Goal: Download file/media

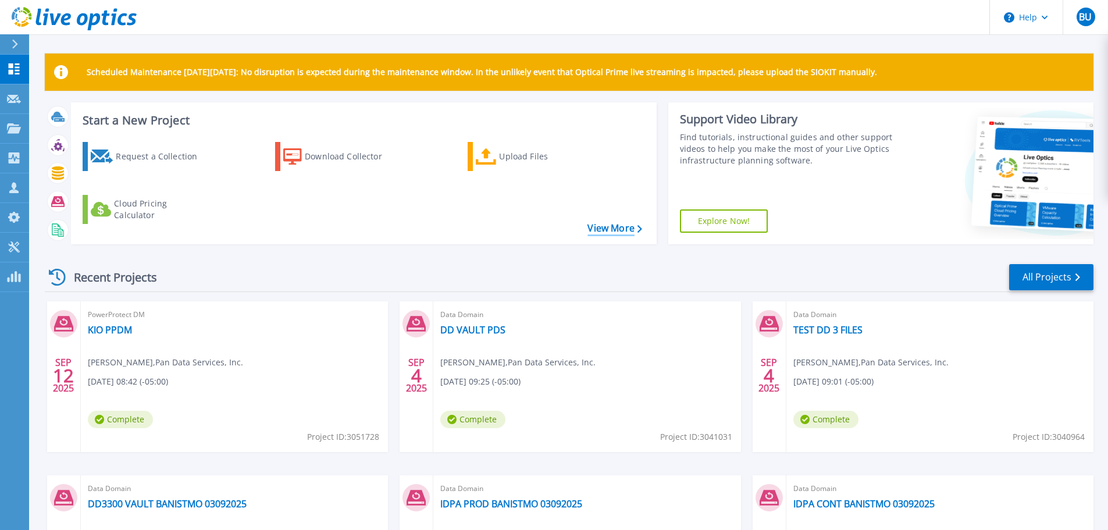
click at [623, 224] on link "View More" at bounding box center [614, 228] width 54 height 11
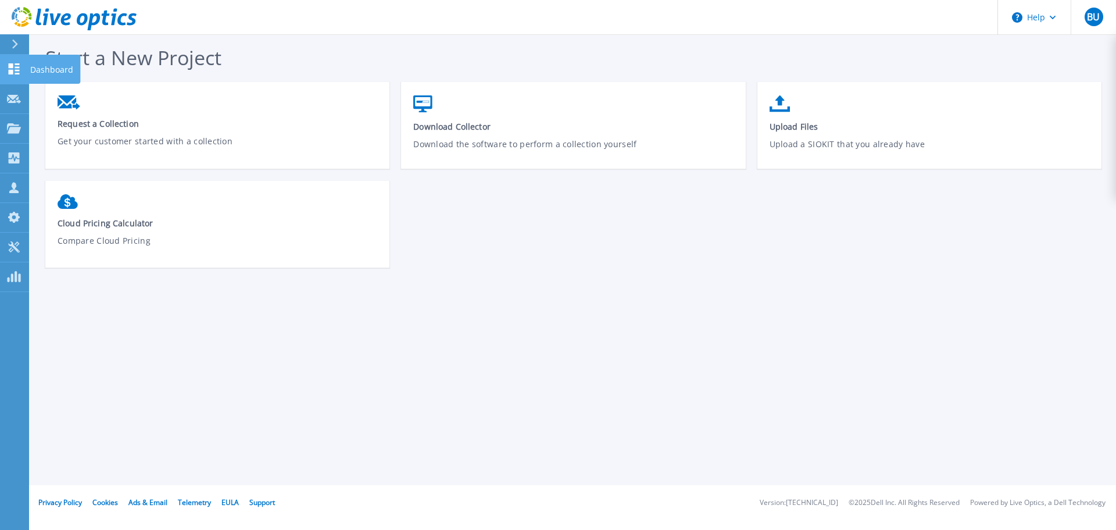
click at [15, 67] on icon at bounding box center [14, 68] width 11 height 11
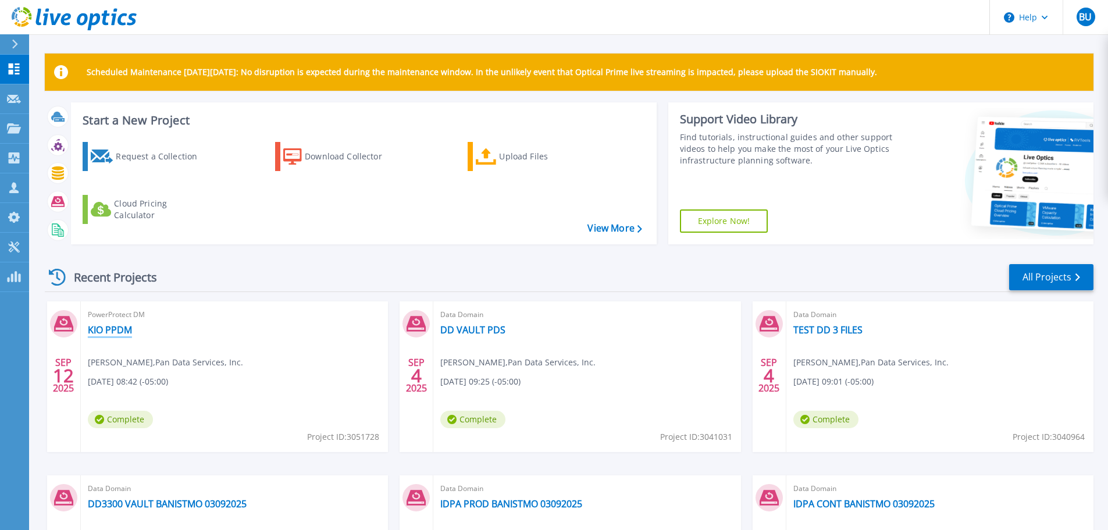
click at [116, 330] on link "KIO PPDM" at bounding box center [110, 330] width 44 height 12
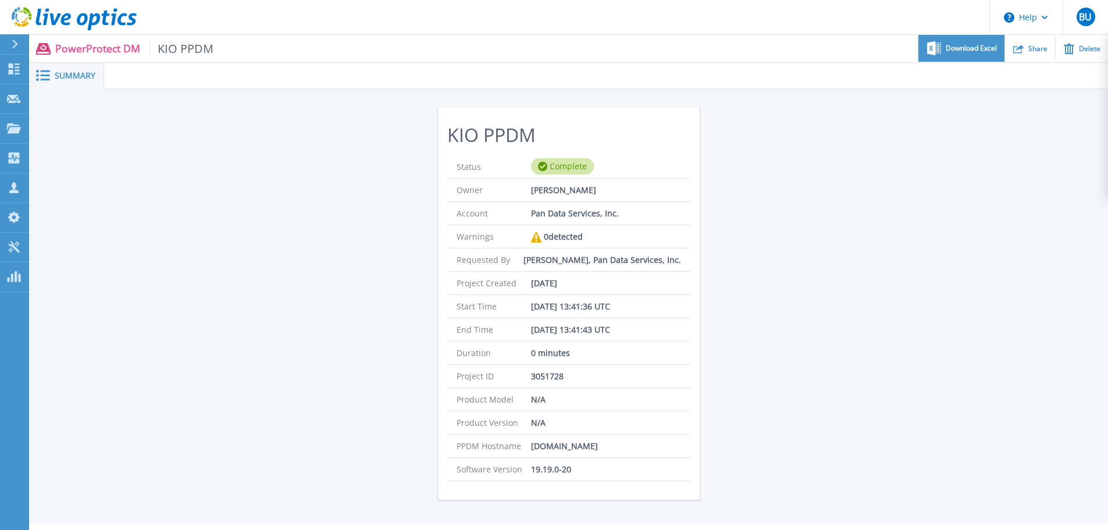
click at [963, 50] on span "Download Excel" at bounding box center [970, 48] width 51 height 7
click at [69, 63] on div "Summary" at bounding box center [66, 76] width 75 height 26
click at [68, 74] on span "Summary" at bounding box center [75, 76] width 41 height 8
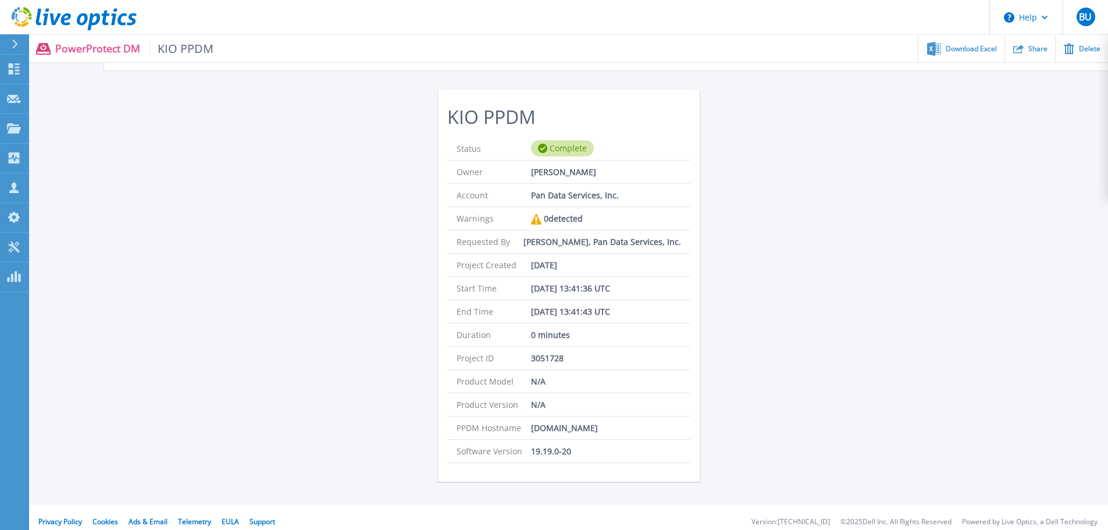
scroll to position [28, 0]
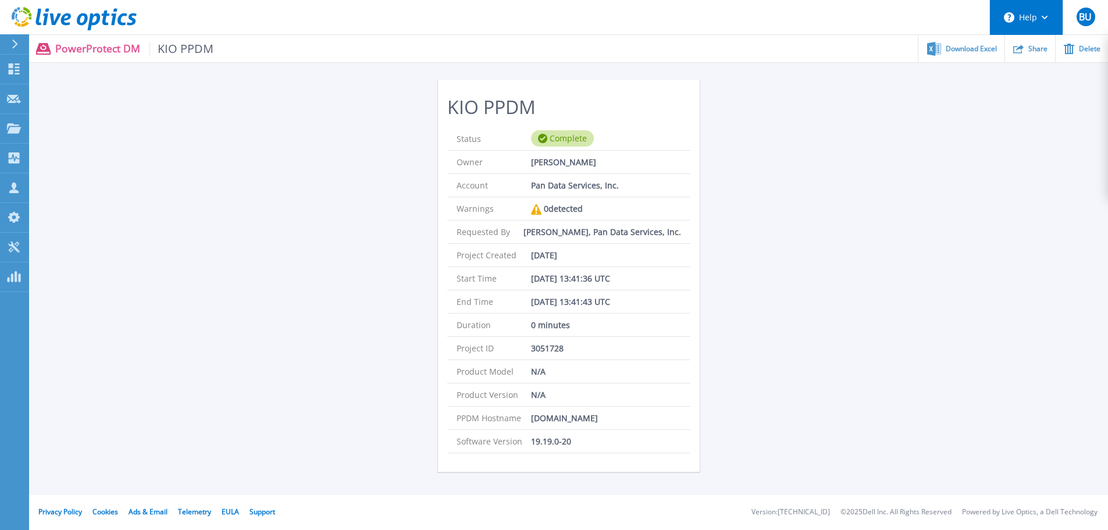
click at [1034, 16] on button "Help" at bounding box center [1026, 17] width 73 height 35
click at [856, 215] on div "KIO PPDM Status Complete Owner Basilio Urrutia Account Pan Data Services, Inc. …" at bounding box center [568, 278] width 1079 height 434
click at [13, 45] on icon at bounding box center [15, 44] width 6 height 9
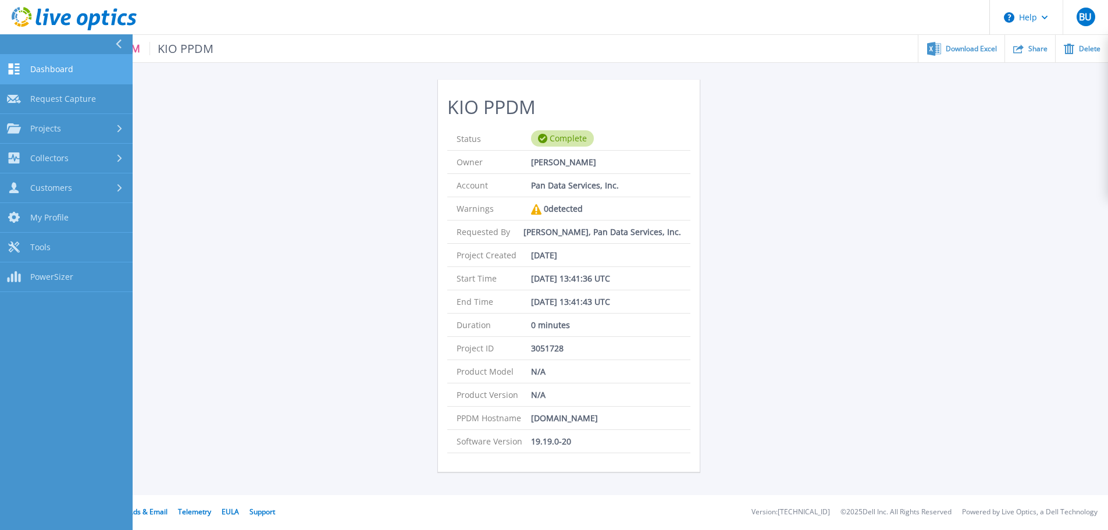
click at [33, 66] on span "Dashboard" at bounding box center [51, 69] width 43 height 10
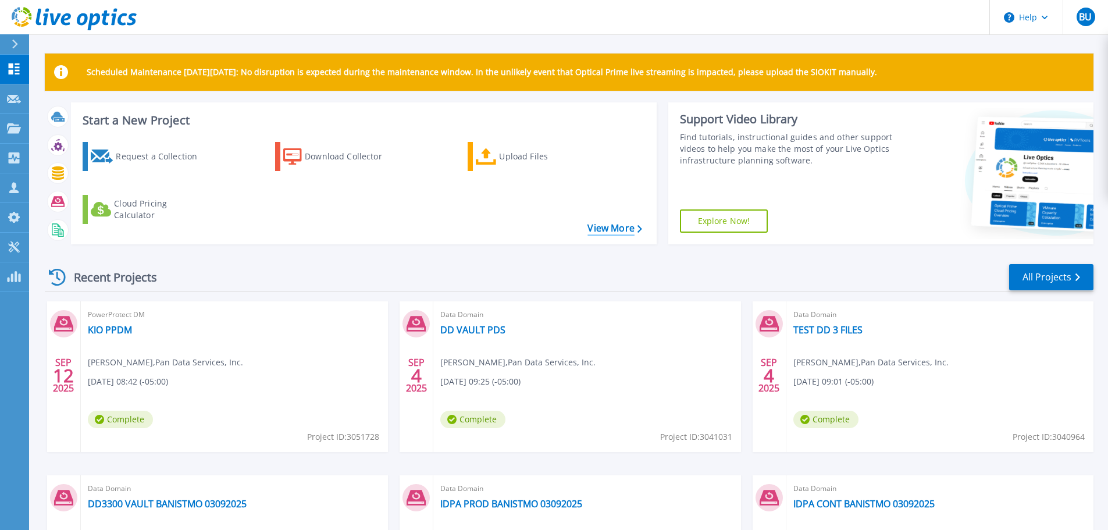
click at [621, 228] on link "View More" at bounding box center [614, 228] width 54 height 11
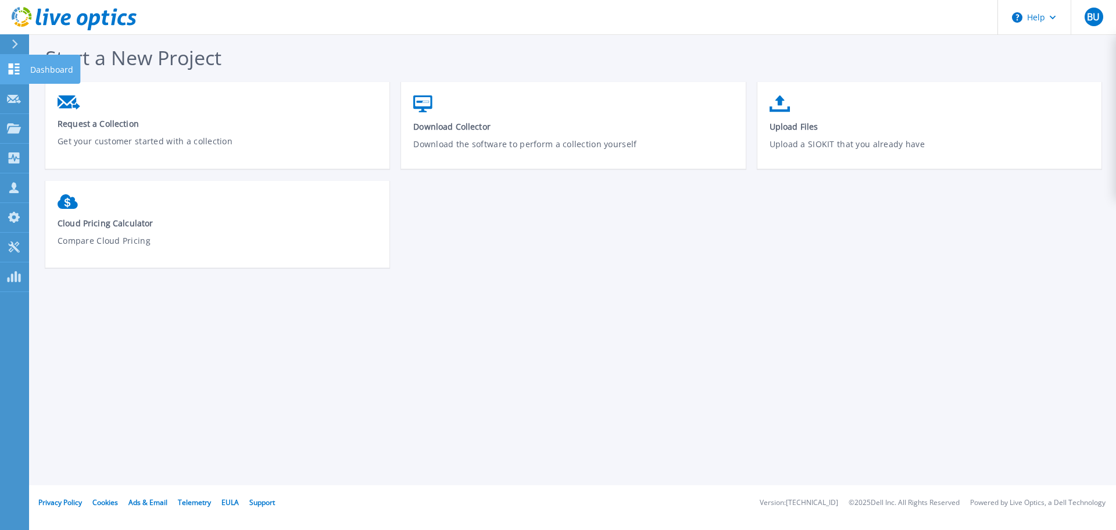
click at [42, 63] on p "Dashboard" at bounding box center [51, 70] width 43 height 30
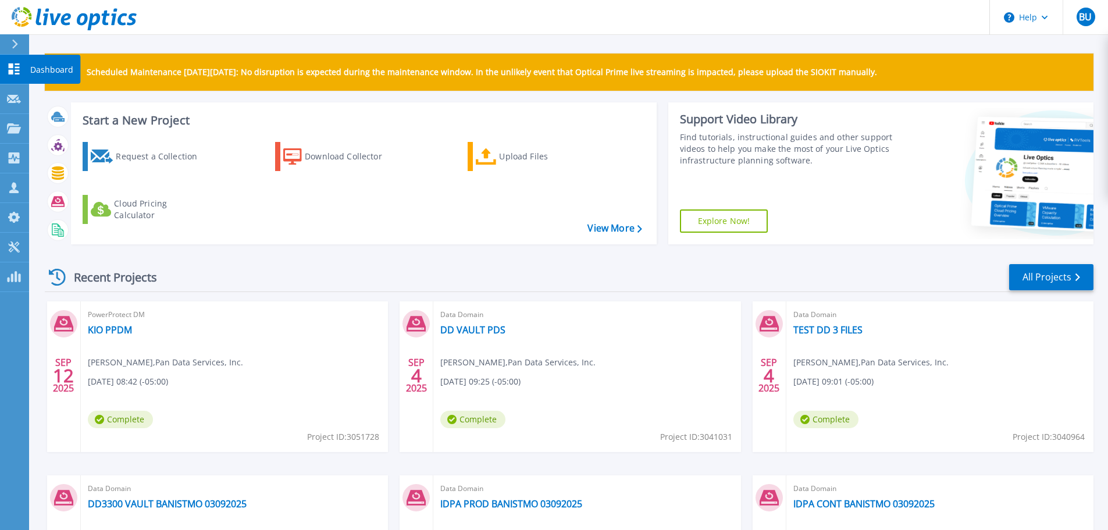
click at [31, 69] on p "Dashboard" at bounding box center [51, 70] width 43 height 30
